Goal: Find specific page/section: Find specific page/section

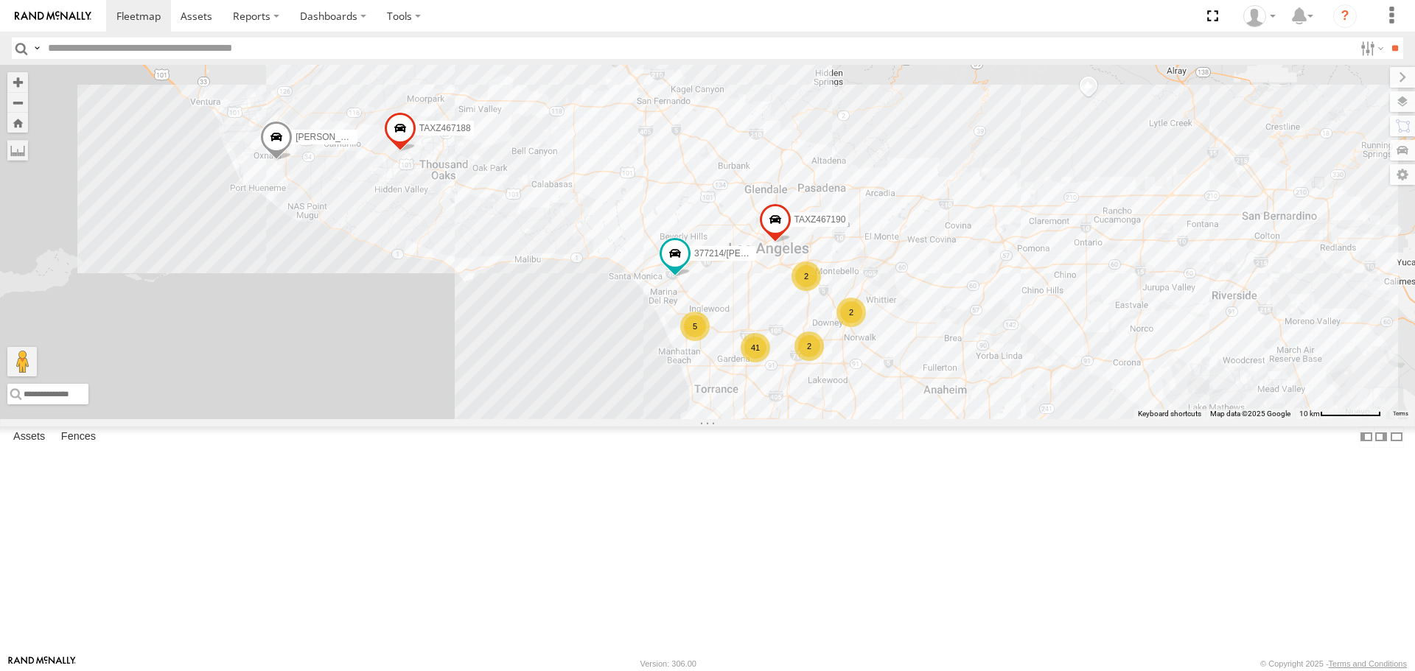
drag, startPoint x: 838, startPoint y: 339, endPoint x: 693, endPoint y: 142, distance: 244.5
click at [678, 152] on div "CARLOS TAXZ467188 JUSTIN/T-1628 TAXZ465578 834274/JOY 377214/JOSE SANCHEZ 41 2 …" at bounding box center [707, 242] width 1415 height 354
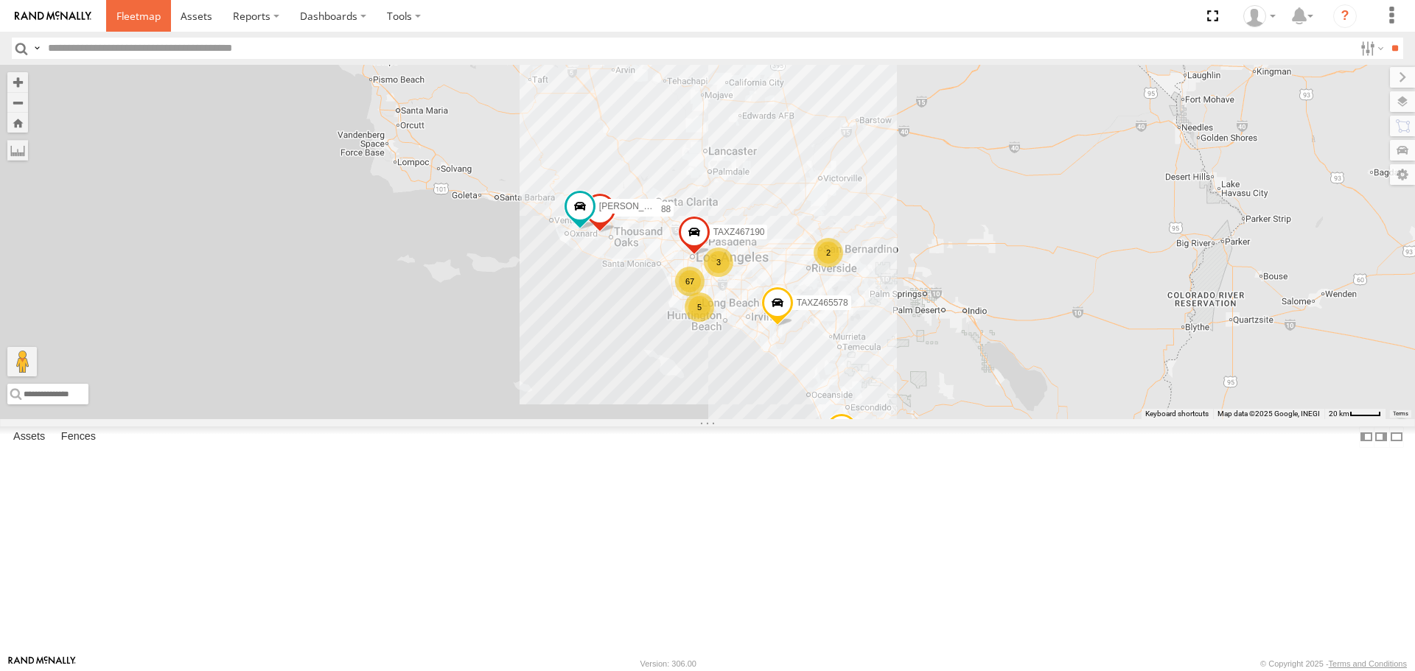
click at [157, 20] on span at bounding box center [138, 16] width 44 height 14
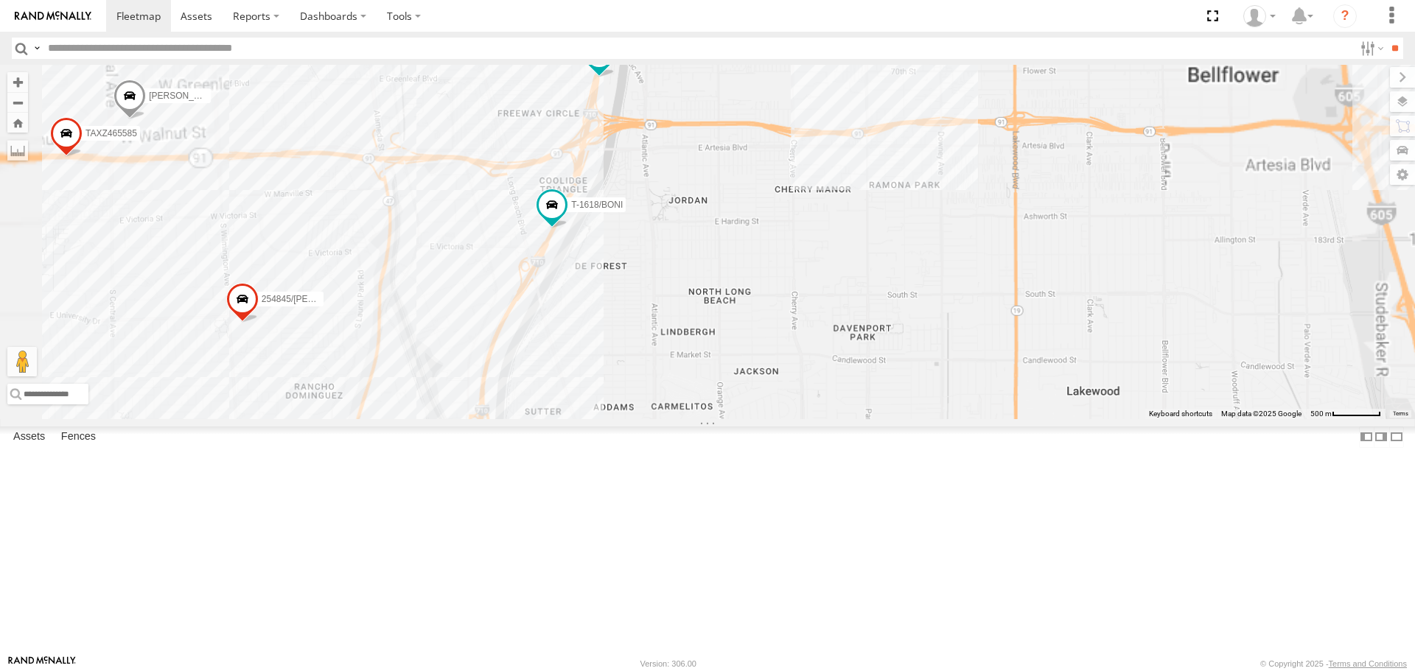
drag, startPoint x: 432, startPoint y: 550, endPoint x: 668, endPoint y: 365, distance: 299.6
click at [668, 365] on div "[PERSON_NAME]/337202 [PERSON_NAME]/T-1623 254845/[PERSON_NAME]-1618/[PERSON_NAM…" at bounding box center [707, 242] width 1415 height 354
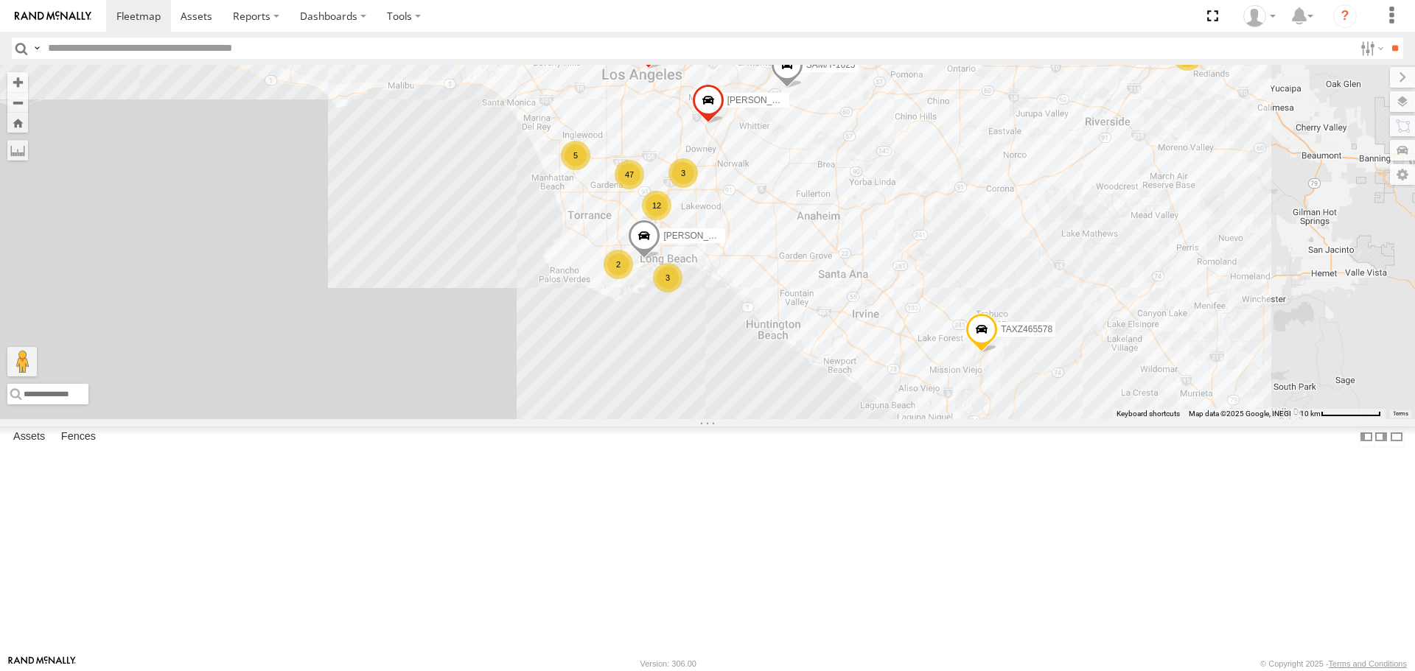
click at [660, 220] on div "12" at bounding box center [656, 205] width 29 height 29
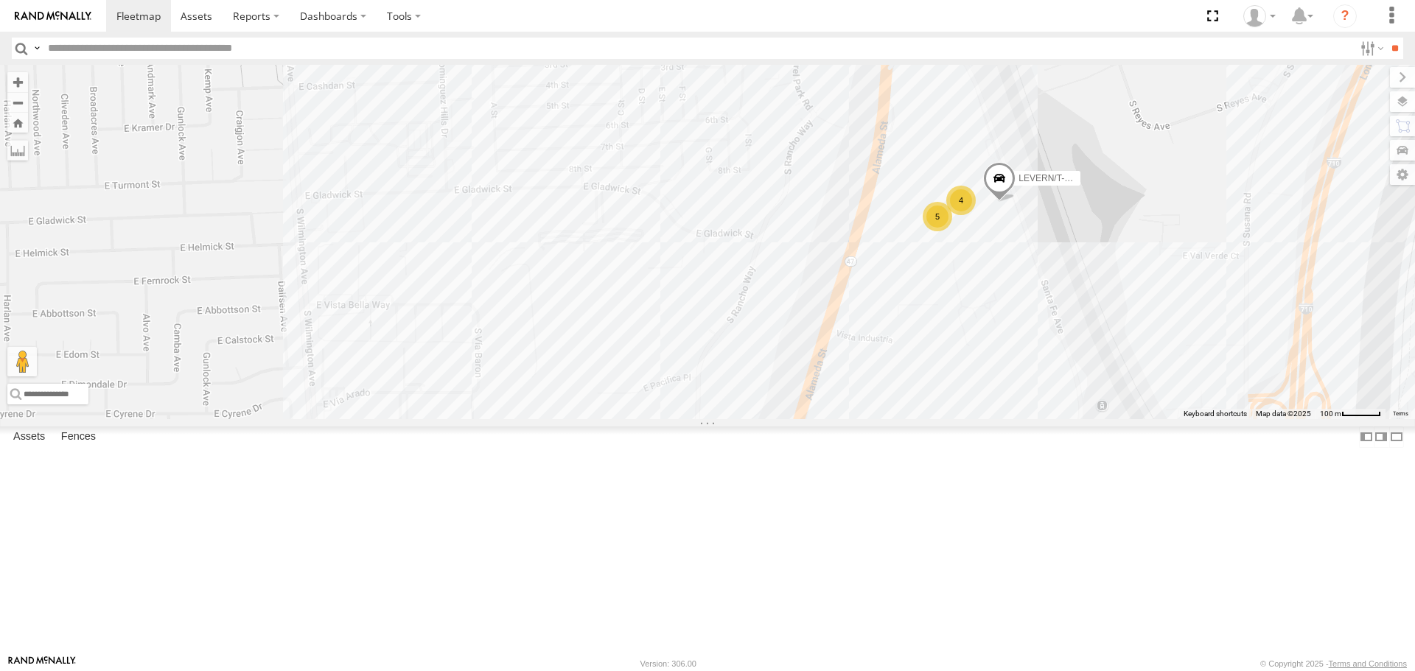
click at [947, 231] on div "5" at bounding box center [936, 216] width 29 height 29
